Goal: Information Seeking & Learning: Learn about a topic

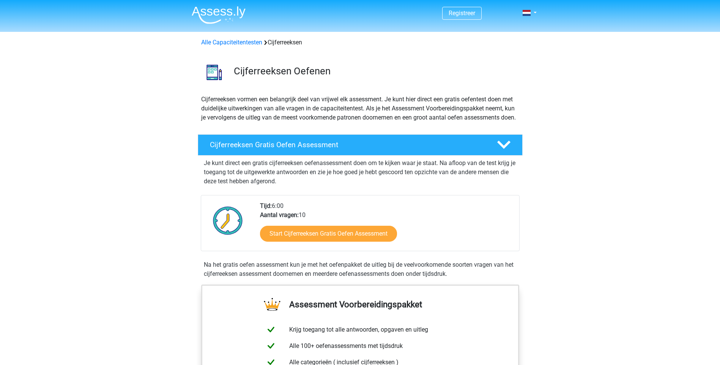
scroll to position [38, 0]
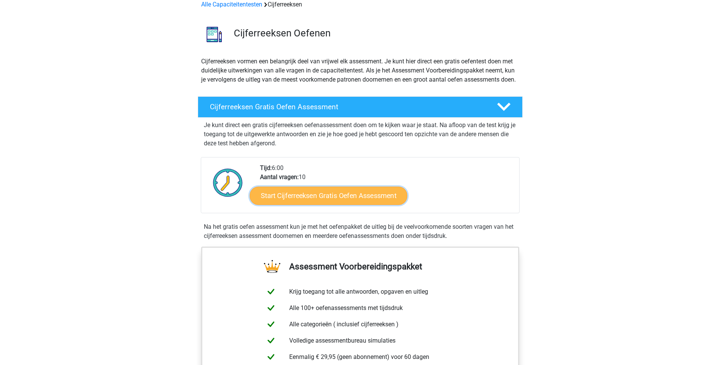
click at [339, 205] on link "Start Cijferreeksen Gratis Oefen Assessment" at bounding box center [329, 195] width 158 height 18
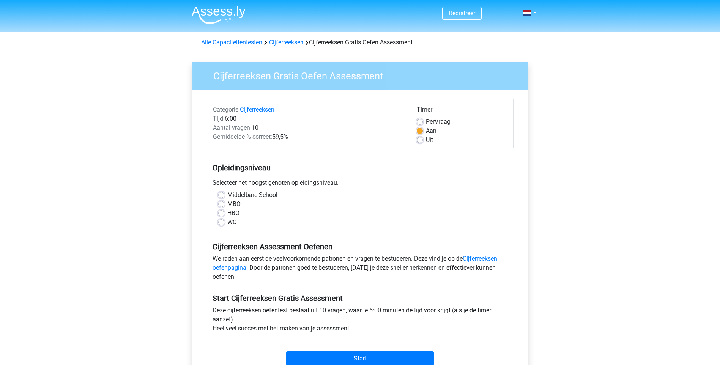
click at [227, 201] on label "MBO" at bounding box center [233, 204] width 13 height 9
click at [224, 201] on input "MBO" at bounding box center [221, 204] width 6 height 8
radio input "true"
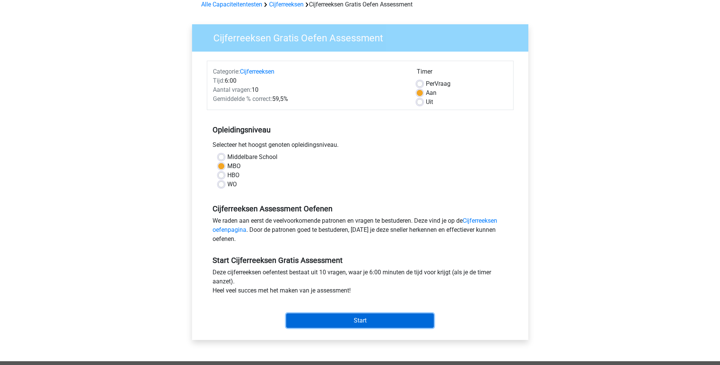
click at [361, 322] on input "Start" at bounding box center [360, 321] width 148 height 14
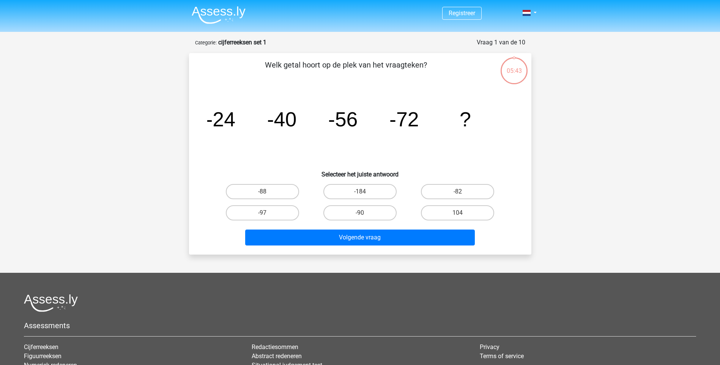
click at [363, 192] on input "-184" at bounding box center [362, 194] width 5 height 5
radio input "true"
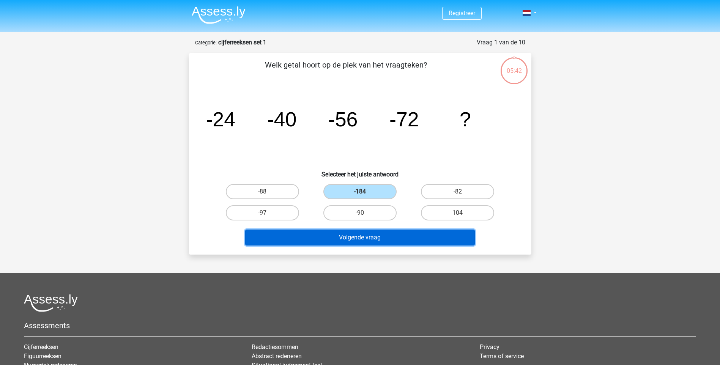
click at [366, 238] on button "Volgende vraag" at bounding box center [360, 238] width 230 height 16
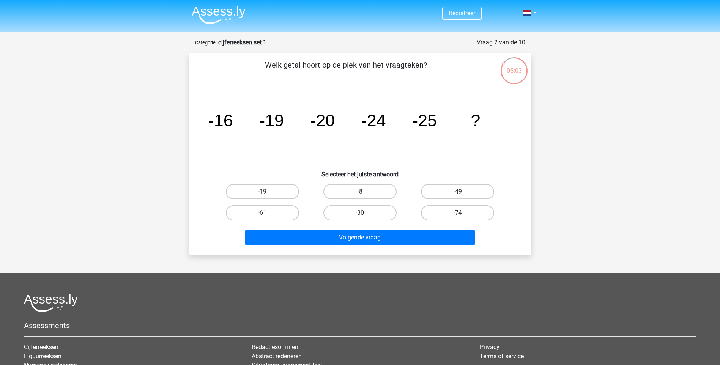
click at [375, 214] on label "-30" at bounding box center [359, 212] width 73 height 15
click at [365, 214] on input "-30" at bounding box center [362, 215] width 5 height 5
radio input "true"
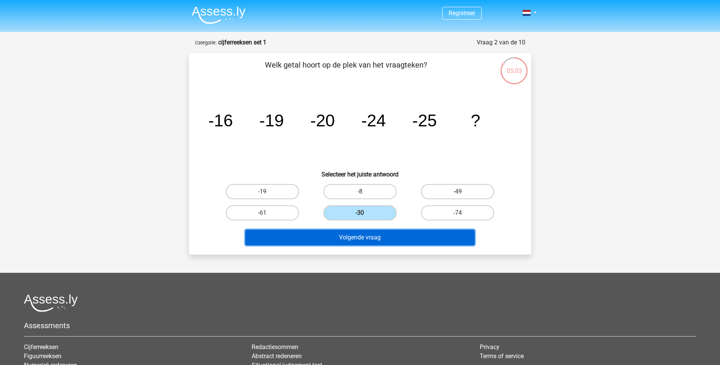
click at [389, 236] on button "Volgende vraag" at bounding box center [360, 238] width 230 height 16
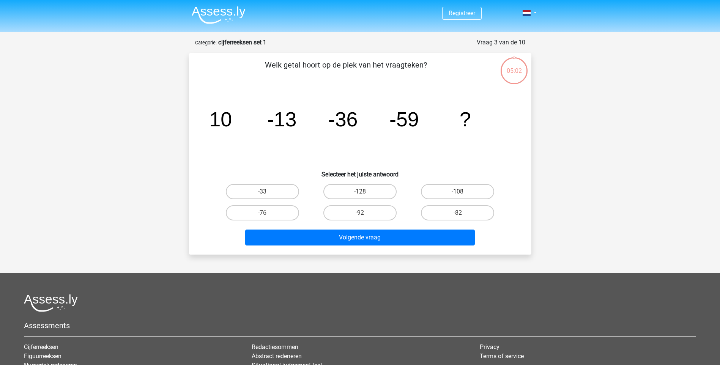
scroll to position [38, 0]
